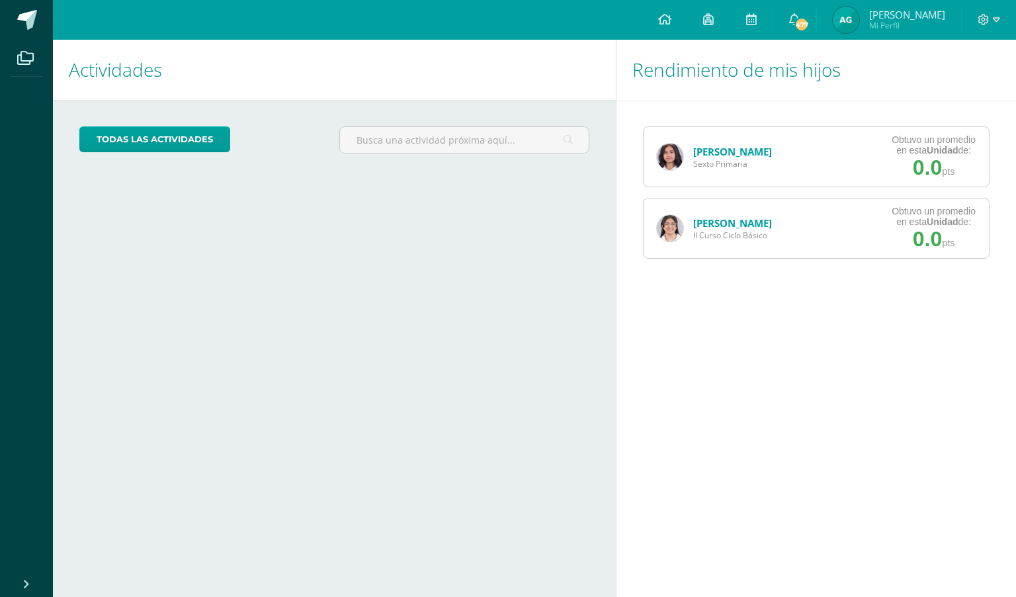
click at [892, 26] on span "Armando Mi Perfil" at bounding box center [889, 20] width 118 height 26
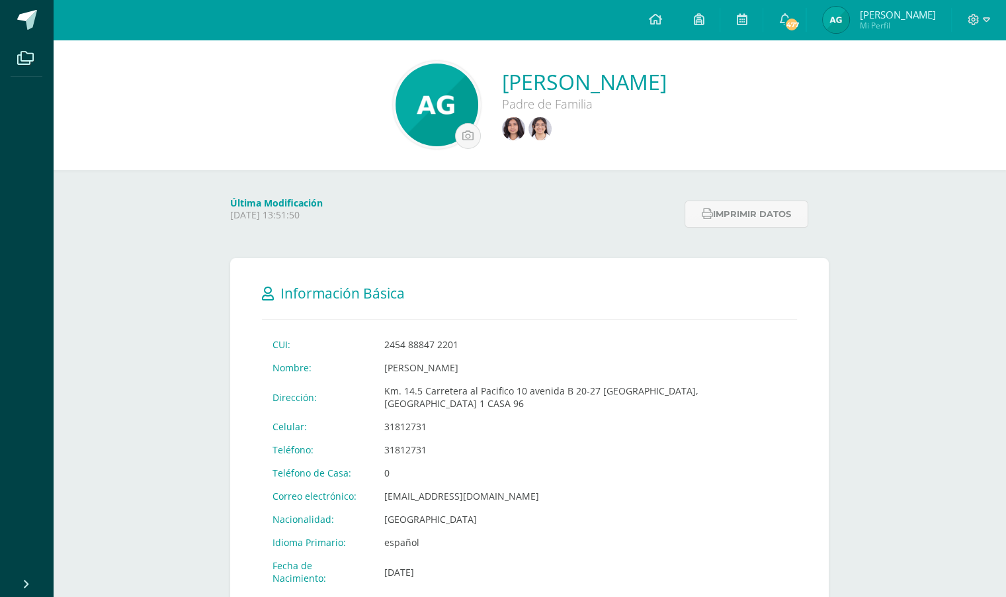
click at [529, 122] on link at bounding box center [542, 130] width 26 height 26
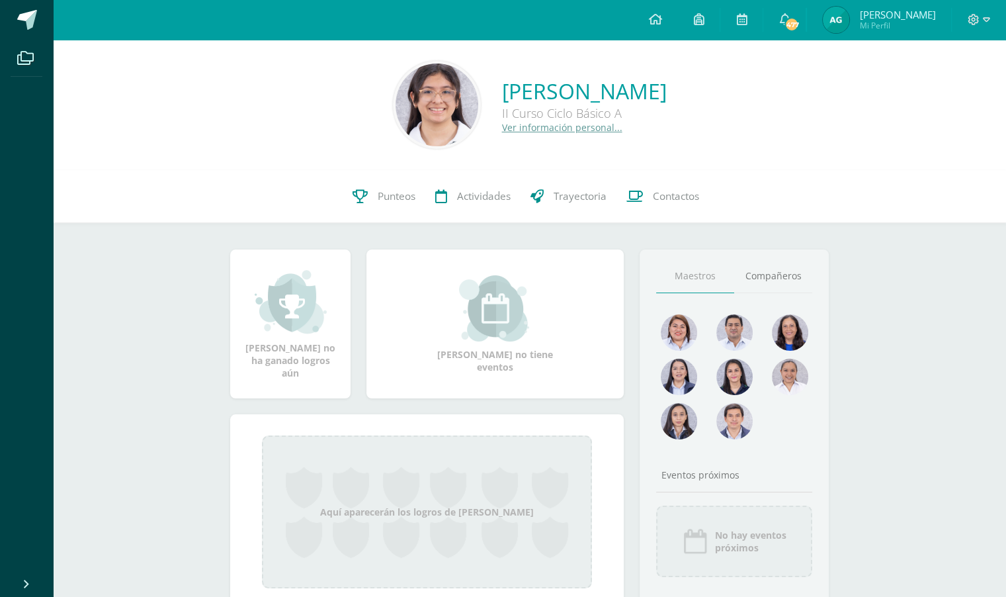
click at [378, 193] on span "Punteos" at bounding box center [397, 196] width 38 height 14
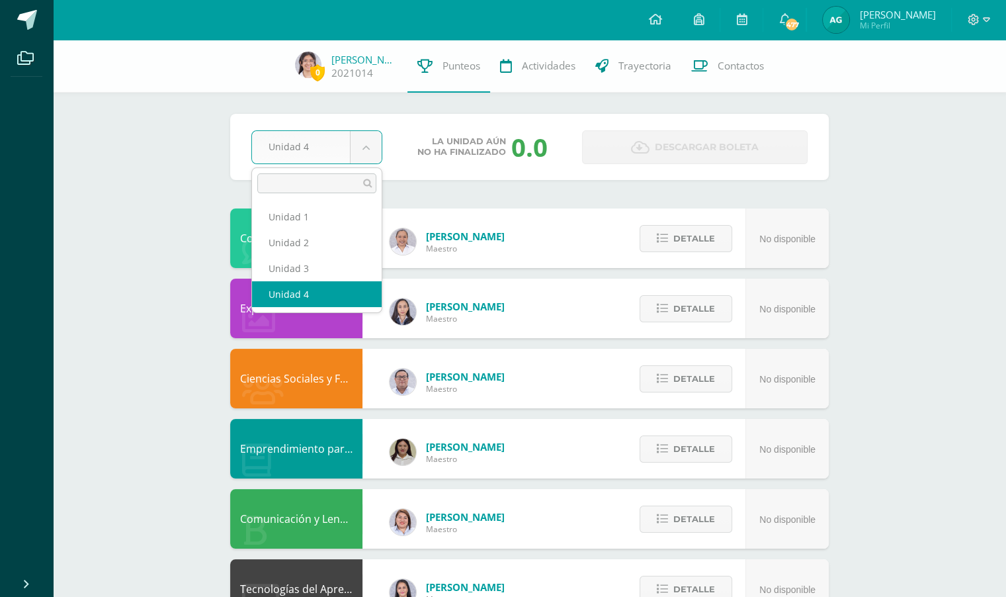
select select "Unidad 3"
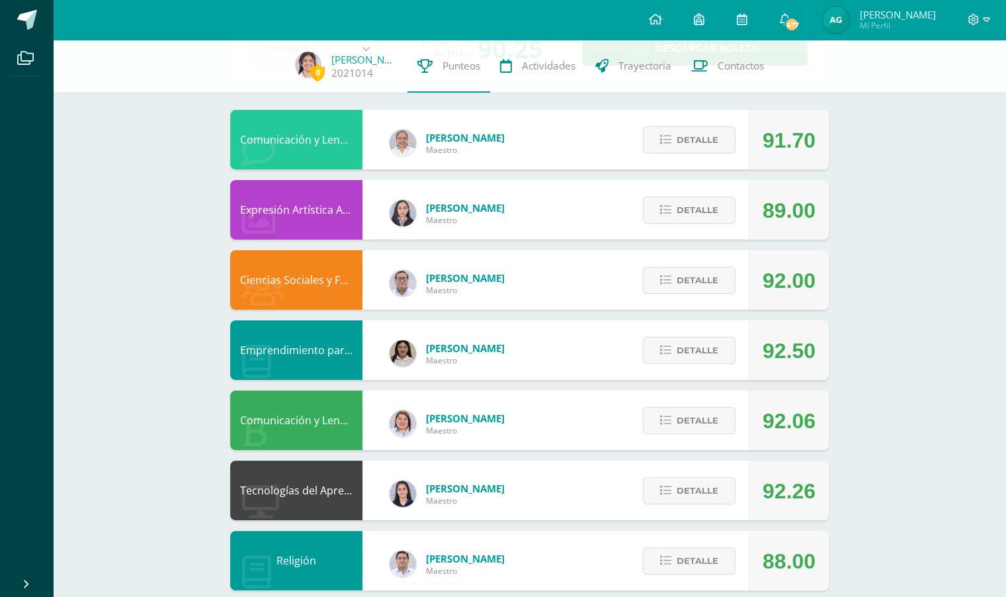
scroll to position [103, 0]
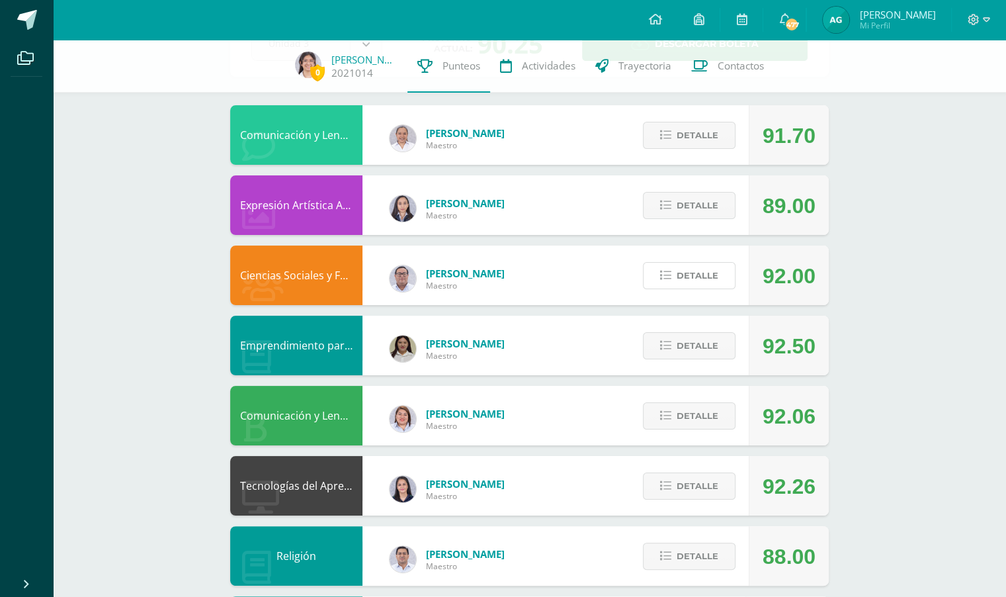
click at [709, 263] on span "Detalle" at bounding box center [698, 275] width 42 height 24
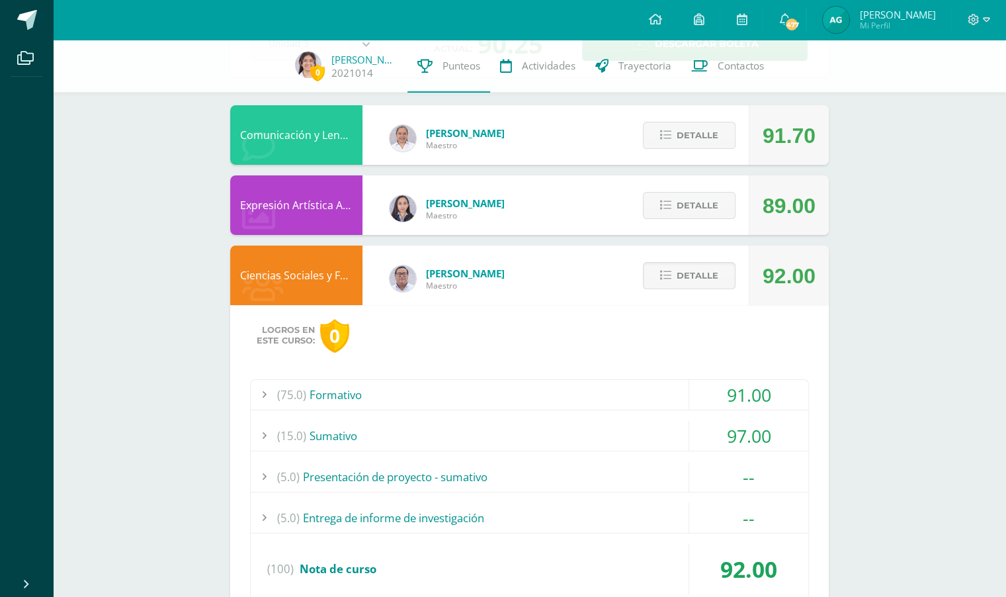
click at [692, 405] on div "91.00" at bounding box center [748, 395] width 119 height 30
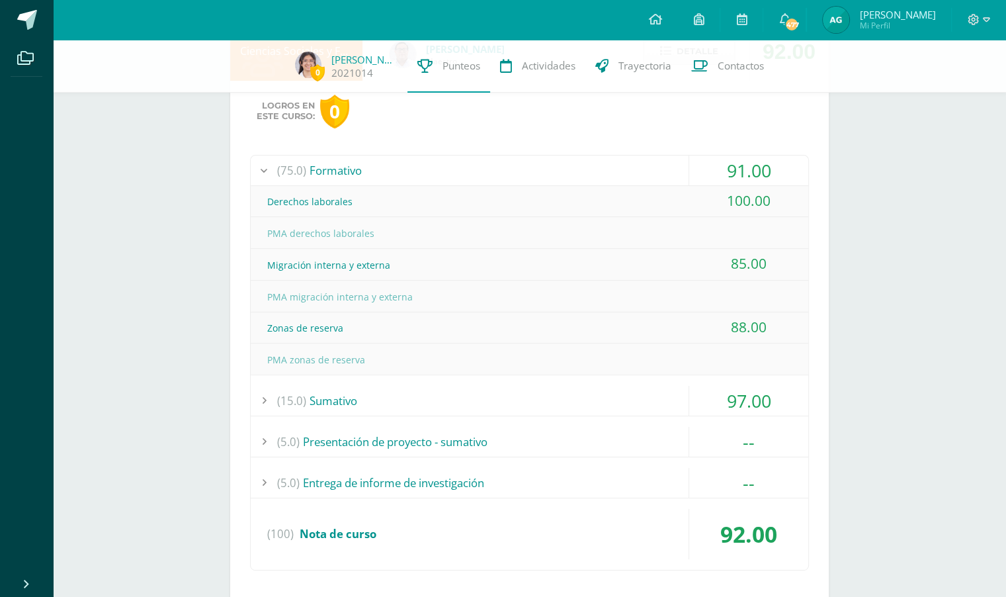
scroll to position [332, 0]
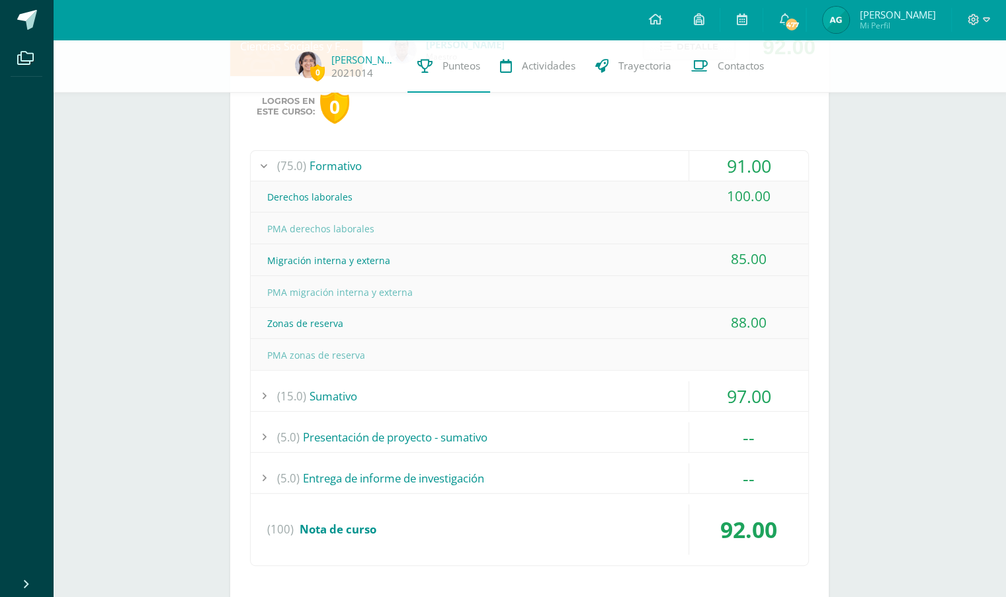
click at [640, 405] on div "(15.0) Sumativo" at bounding box center [530, 396] width 558 height 30
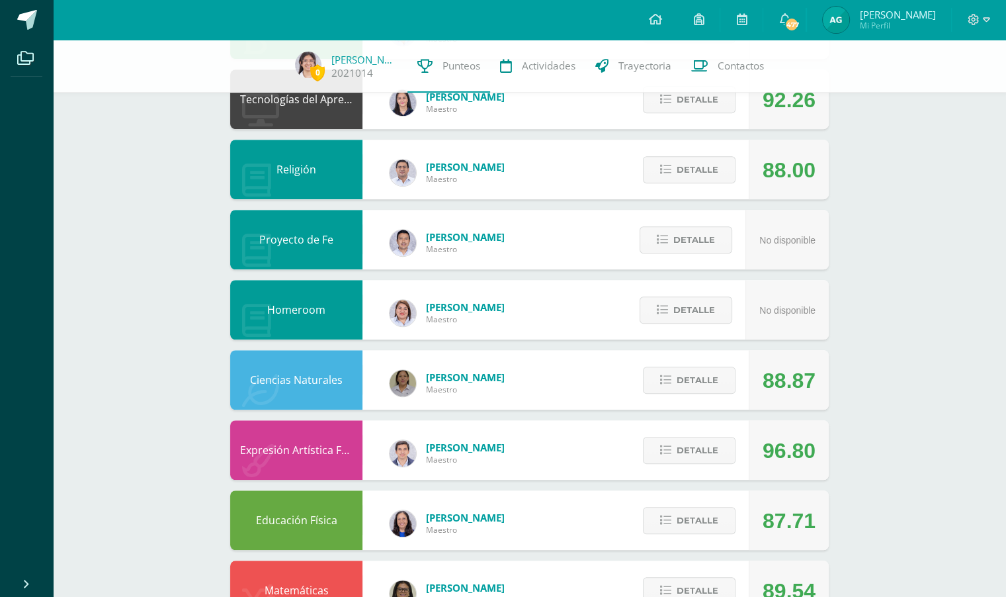
scroll to position [1047, 0]
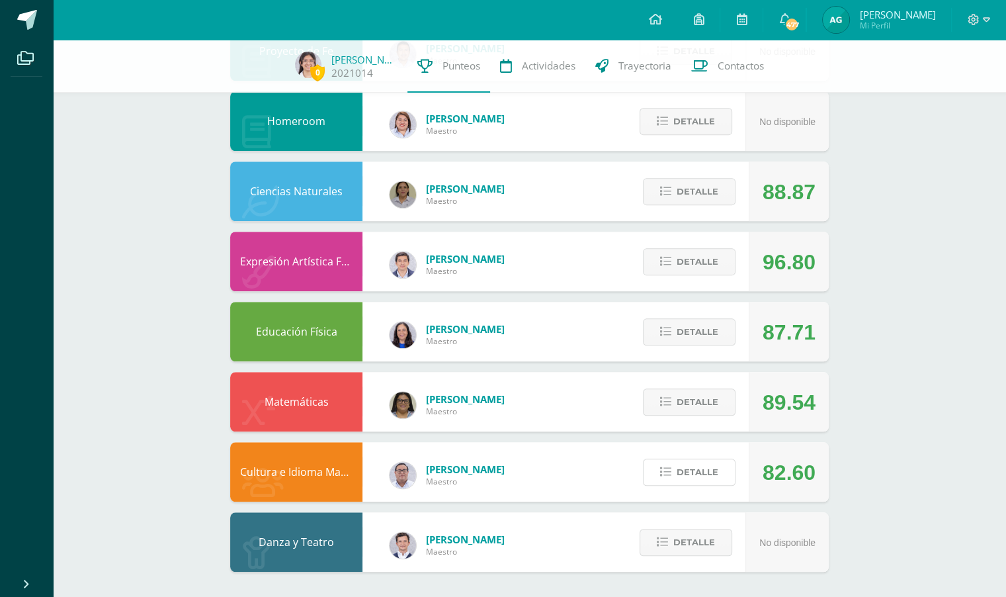
click at [712, 474] on span "Detalle" at bounding box center [698, 472] width 42 height 24
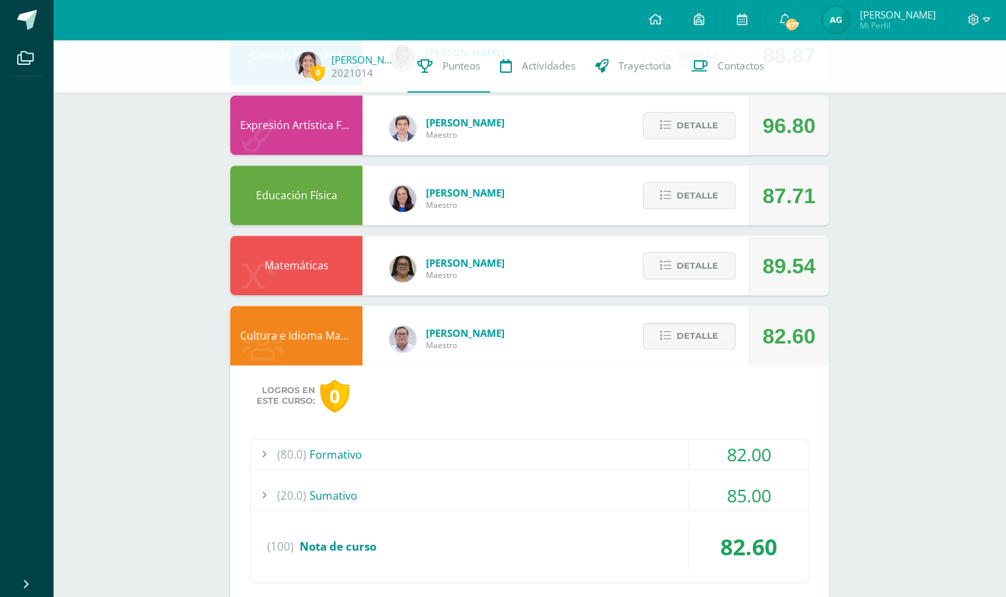
scroll to position [1301, 0]
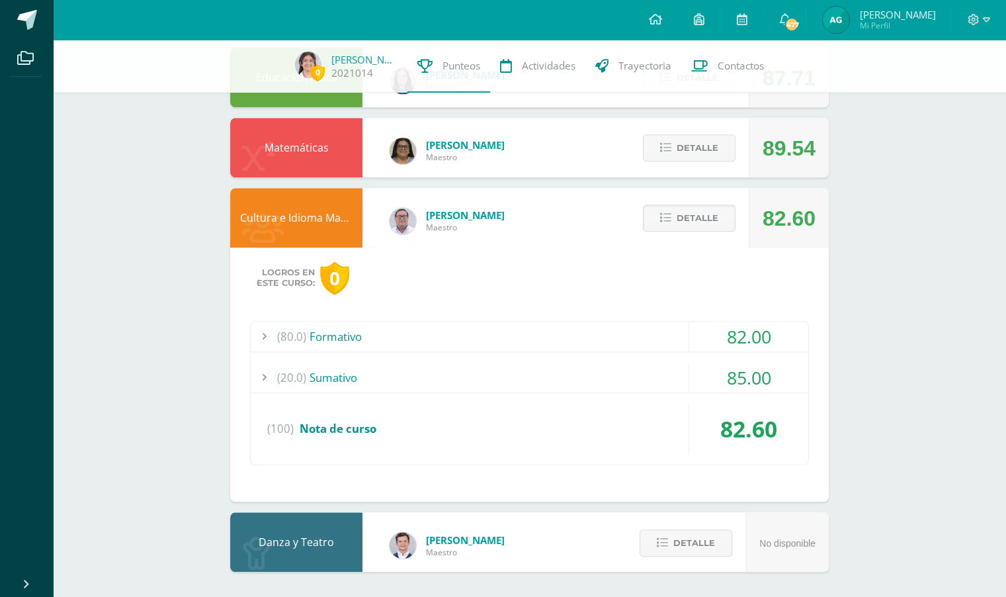
click at [681, 384] on div "(20.0) Sumativo" at bounding box center [530, 378] width 558 height 30
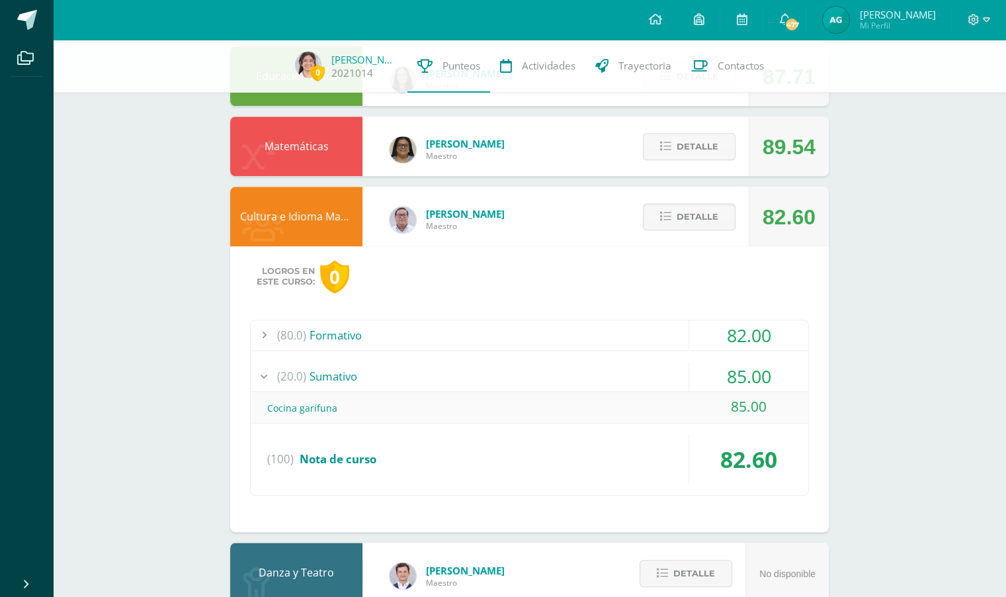
scroll to position [1270, 0]
click at [302, 331] on span "(80.0)" at bounding box center [291, 336] width 29 height 30
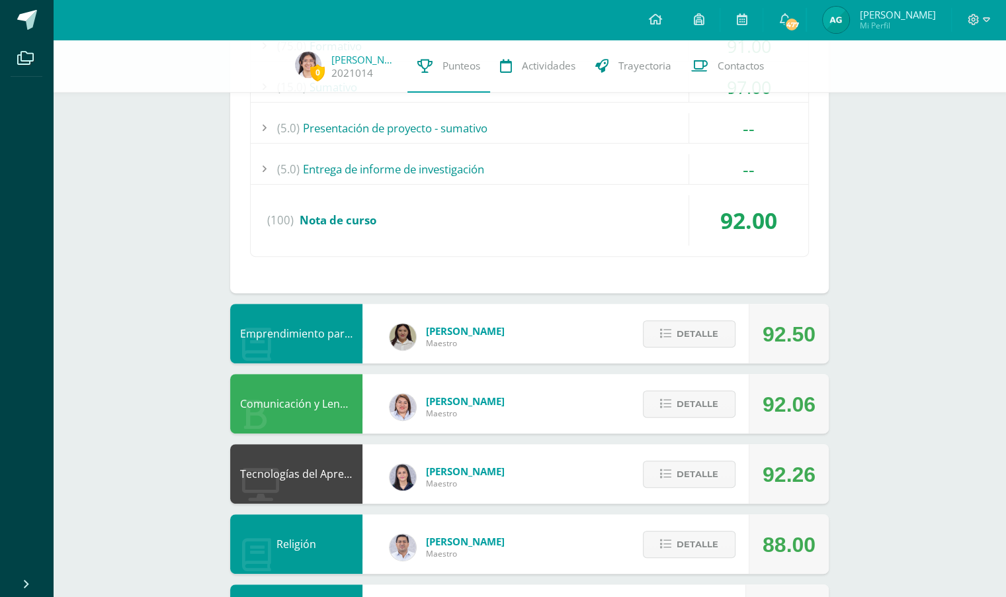
scroll to position [0, 0]
